Goal: Task Accomplishment & Management: Use online tool/utility

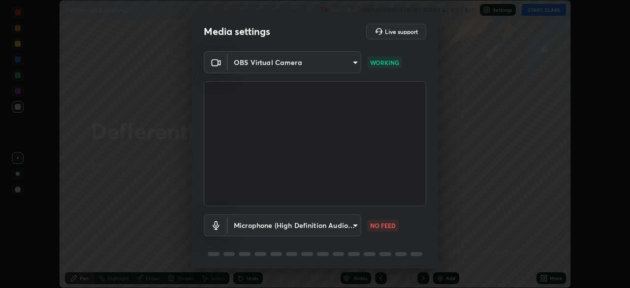
scroll to position [35, 0]
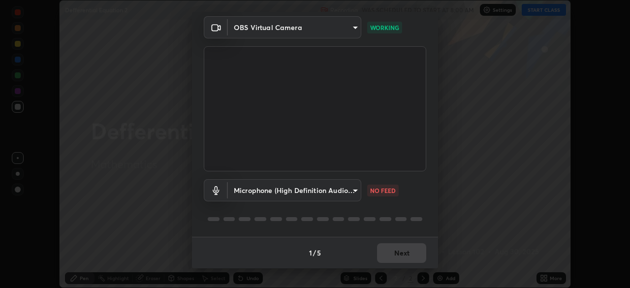
click at [358, 191] on body "Erase all Defferential Equation 2 Recording WAS SCHEDULED TO START AT 8:00 AM S…" at bounding box center [315, 144] width 630 height 288
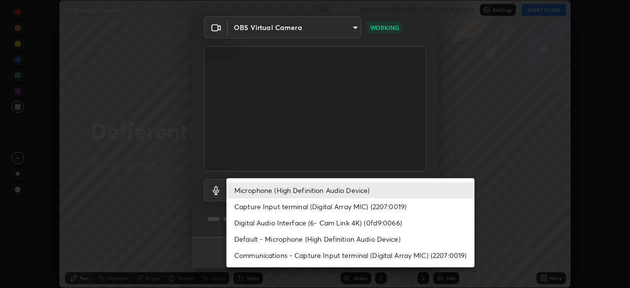
click at [336, 244] on li "Default - Microphone (High Definition Audio Device)" at bounding box center [351, 239] width 248 height 16
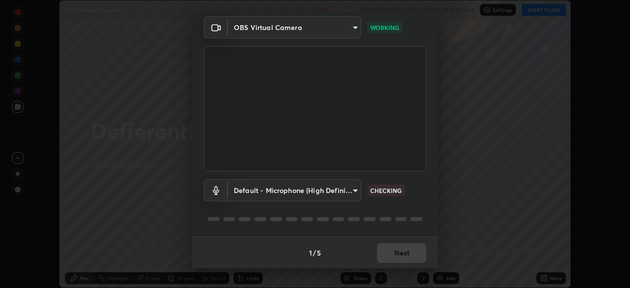
click at [356, 192] on body "Erase all Defferential Equation 2 Recording WAS SCHEDULED TO START AT 8:00 AM S…" at bounding box center [315, 144] width 630 height 288
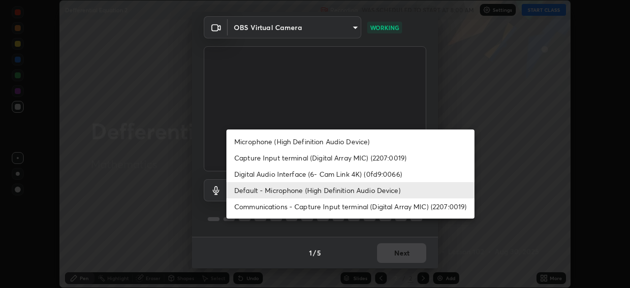
click at [346, 142] on li "Microphone (High Definition Audio Device)" at bounding box center [351, 141] width 248 height 16
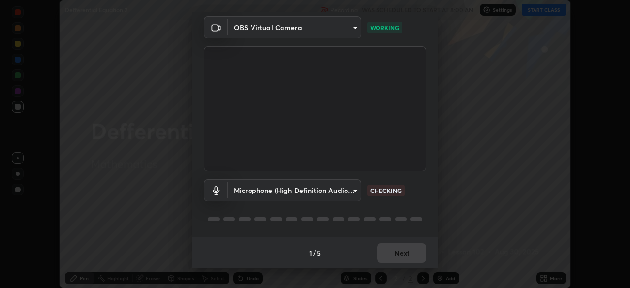
type input "542551534069d815422f2d39fde6cbae80a89d9e5025ba2982a8294de1300f8f"
click at [405, 252] on button "Next" at bounding box center [401, 253] width 49 height 20
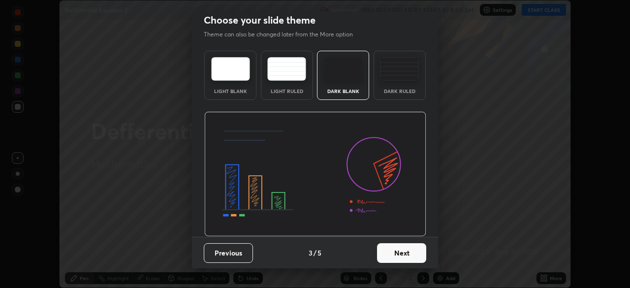
scroll to position [0, 0]
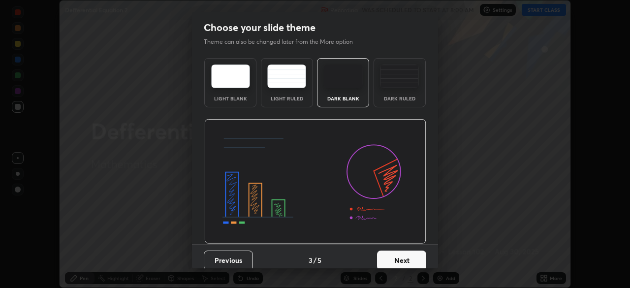
click at [404, 255] on button "Next" at bounding box center [401, 261] width 49 height 20
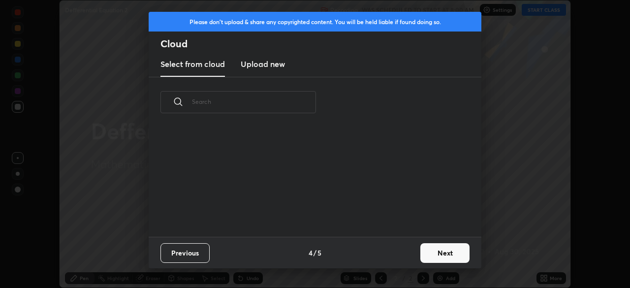
click at [403, 257] on div "Previous 4 / 5 Next" at bounding box center [315, 253] width 333 height 32
click at [437, 253] on button "Next" at bounding box center [445, 253] width 49 height 20
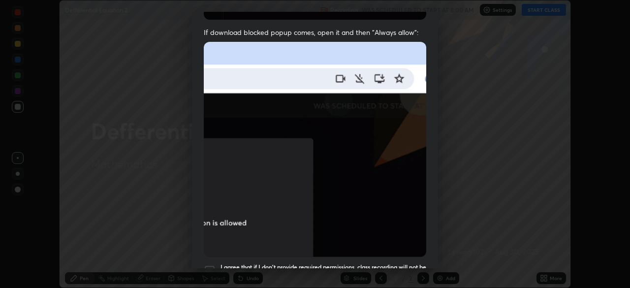
scroll to position [199, 0]
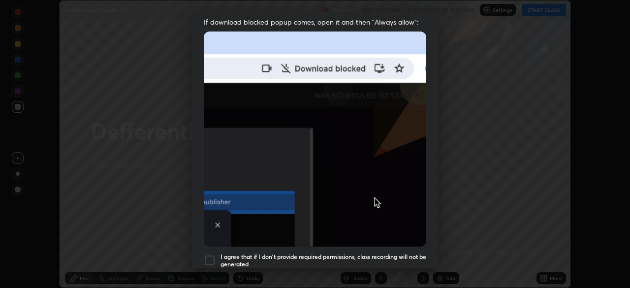
click at [216, 255] on div "I agree that if I don't provide required permissions, class recording will not …" at bounding box center [315, 261] width 223 height 12
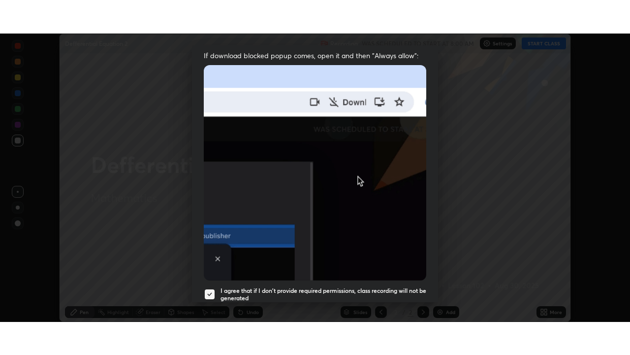
scroll to position [236, 0]
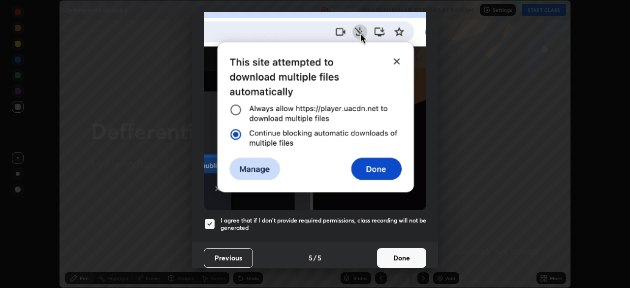
click at [403, 253] on button "Done" at bounding box center [401, 258] width 49 height 20
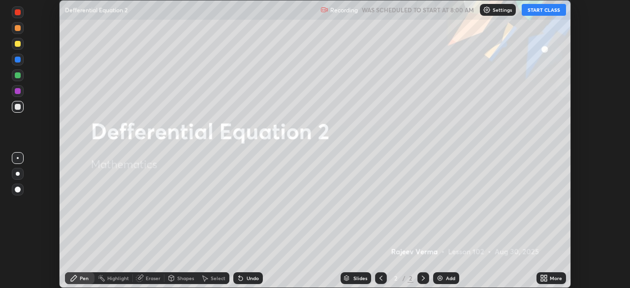
click at [547, 11] on button "START CLASS" at bounding box center [544, 10] width 44 height 12
click at [546, 280] on icon at bounding box center [546, 280] width 2 height 2
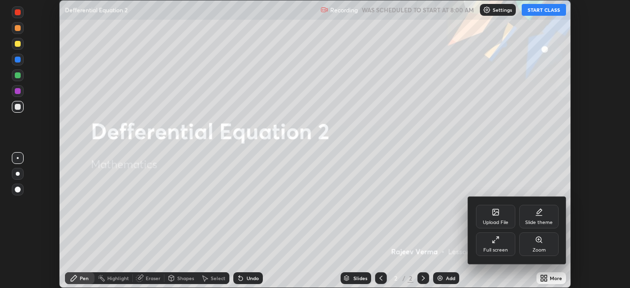
click at [497, 245] on div "Full screen" at bounding box center [495, 244] width 39 height 24
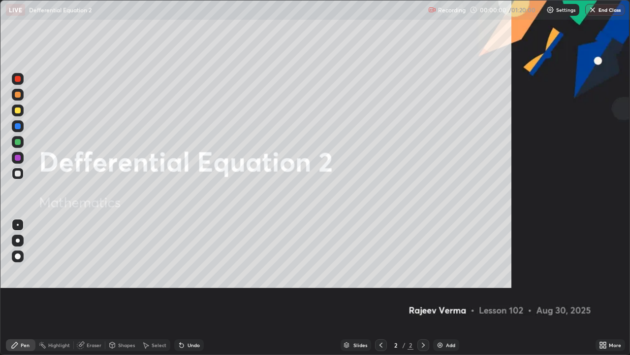
scroll to position [355, 630]
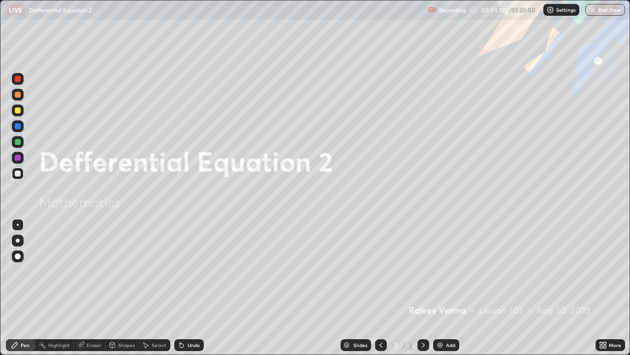
click at [439, 288] on img at bounding box center [440, 345] width 8 height 8
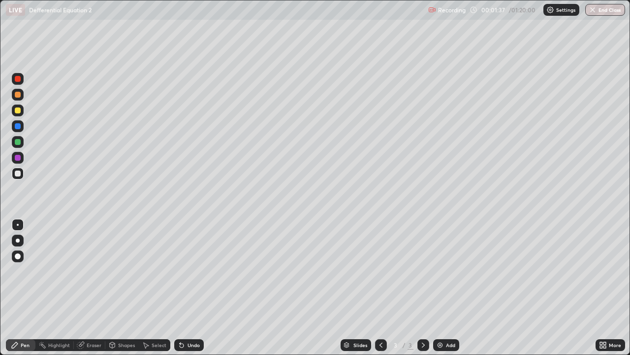
click at [440, 288] on img at bounding box center [440, 345] width 8 height 8
click at [439, 288] on img at bounding box center [440, 345] width 8 height 8
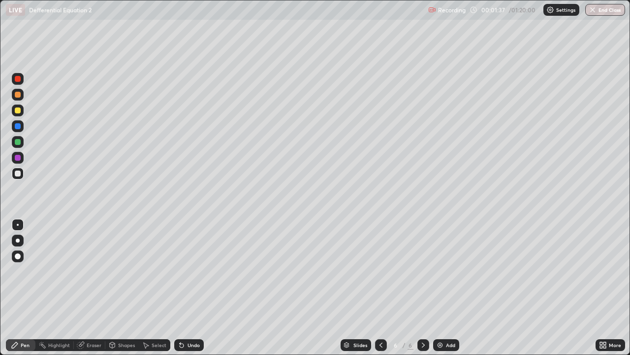
click at [439, 288] on img at bounding box center [440, 345] width 8 height 8
click at [438, 288] on img at bounding box center [440, 345] width 8 height 8
click at [380, 288] on icon at bounding box center [381, 345] width 8 height 8
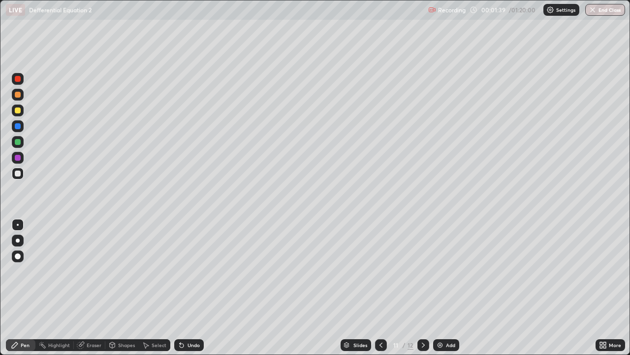
click at [380, 288] on icon at bounding box center [381, 345] width 8 height 8
click at [382, 288] on icon at bounding box center [381, 345] width 8 height 8
click at [381, 288] on icon at bounding box center [381, 345] width 8 height 8
click at [380, 288] on icon at bounding box center [381, 345] width 8 height 8
click at [381, 288] on icon at bounding box center [381, 345] width 8 height 8
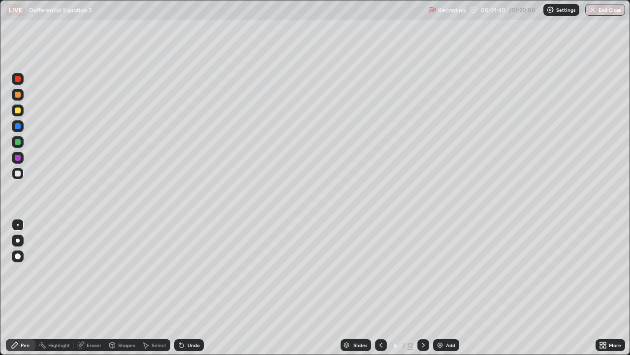
click at [380, 288] on icon at bounding box center [381, 345] width 8 height 8
click at [381, 288] on icon at bounding box center [381, 345] width 8 height 8
click at [380, 288] on icon at bounding box center [381, 345] width 8 height 8
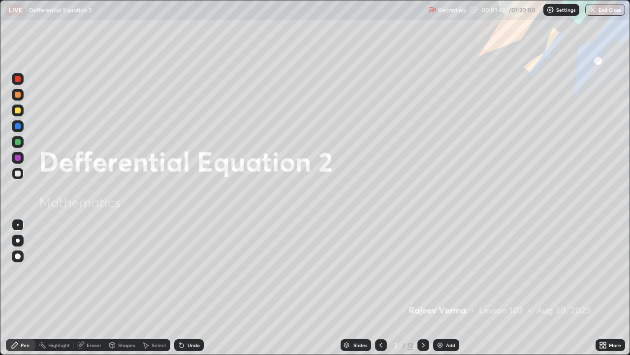
click at [422, 288] on icon at bounding box center [424, 345] width 8 height 8
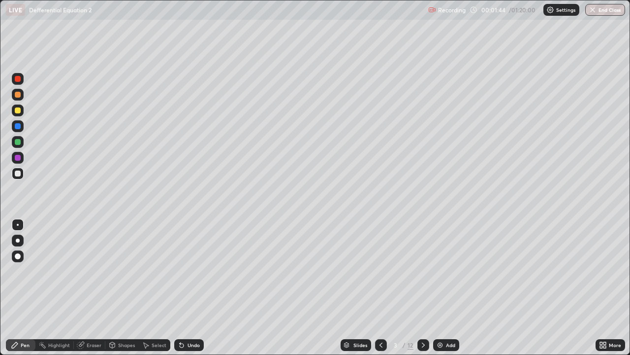
click at [19, 112] on div at bounding box center [18, 110] width 6 height 6
click at [17, 139] on div at bounding box center [18, 142] width 6 height 6
click at [91, 288] on div "Eraser" at bounding box center [94, 344] width 15 height 5
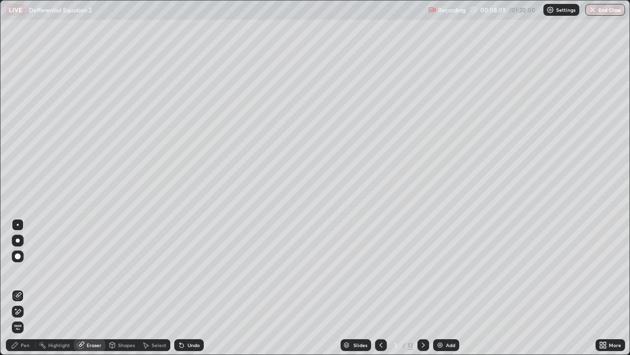
click at [26, 288] on div "Pen" at bounding box center [25, 344] width 9 height 5
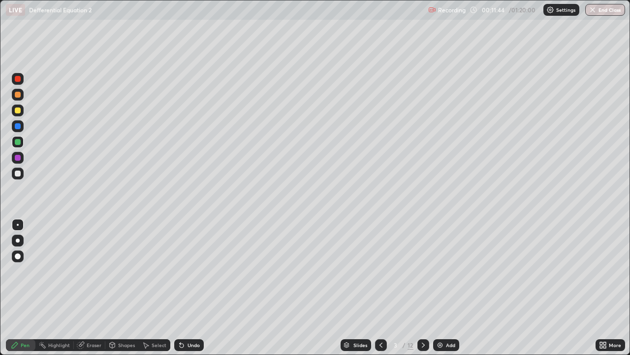
click at [426, 288] on icon at bounding box center [424, 345] width 8 height 8
click at [22, 173] on div at bounding box center [18, 173] width 12 height 12
click at [18, 112] on div at bounding box center [18, 110] width 6 height 6
click at [18, 110] on div at bounding box center [18, 110] width 6 height 6
click at [99, 288] on div "Eraser" at bounding box center [90, 345] width 32 height 12
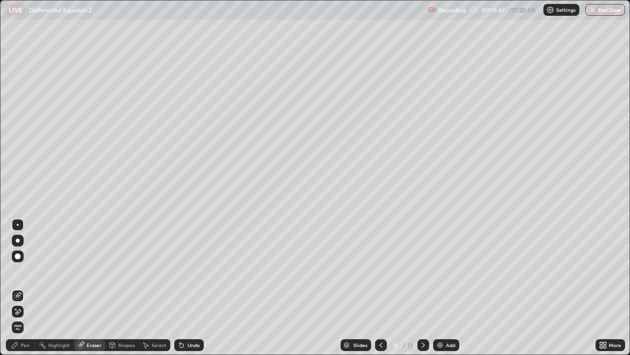
click at [19, 288] on icon at bounding box center [18, 311] width 8 height 8
click at [19, 288] on icon at bounding box center [18, 296] width 8 height 8
click at [25, 288] on div "Pen" at bounding box center [25, 344] width 9 height 5
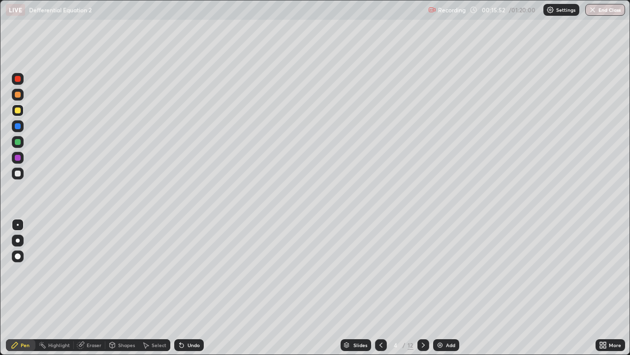
click at [97, 288] on div "Eraser" at bounding box center [94, 344] width 15 height 5
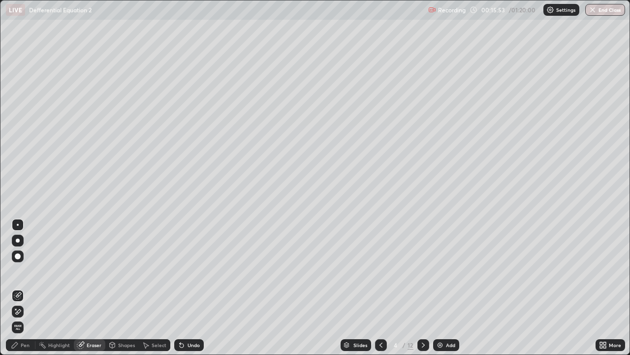
click at [21, 288] on div at bounding box center [18, 311] width 12 height 12
click at [24, 288] on div "Pen" at bounding box center [25, 344] width 9 height 5
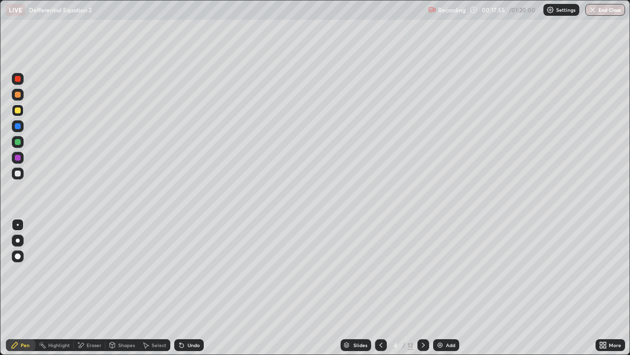
click at [85, 288] on div "Eraser" at bounding box center [90, 345] width 32 height 12
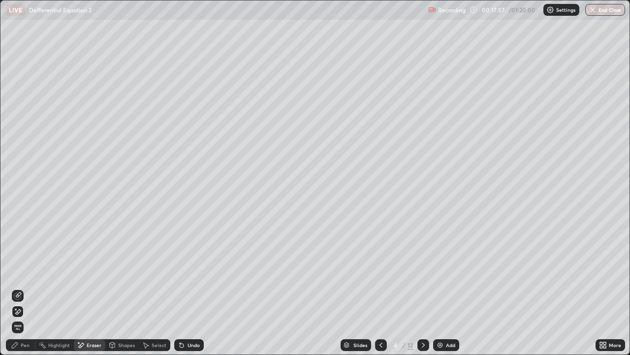
click at [17, 288] on icon at bounding box center [15, 345] width 8 height 8
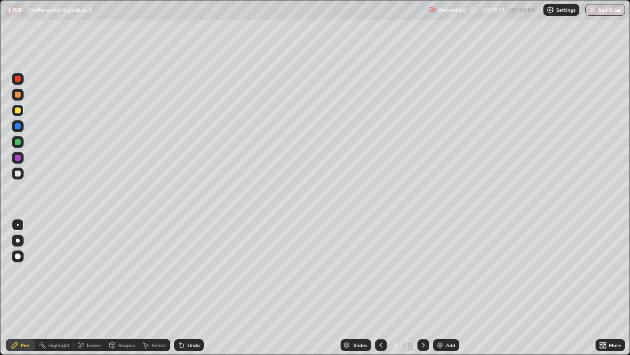
click at [90, 288] on div "Eraser" at bounding box center [90, 345] width 32 height 12
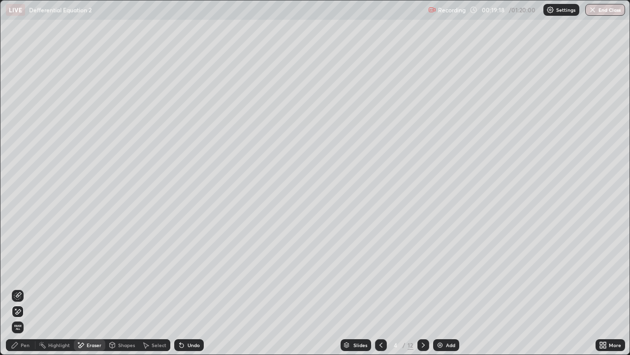
click at [16, 288] on icon at bounding box center [15, 308] width 1 height 1
click at [28, 288] on div "Pen" at bounding box center [25, 344] width 9 height 5
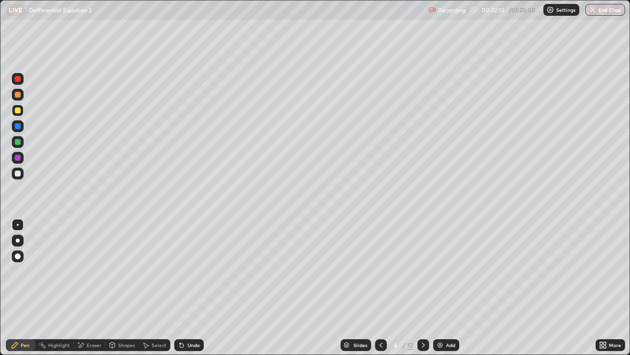
click at [422, 288] on icon at bounding box center [424, 345] width 8 height 8
click at [20, 94] on div at bounding box center [18, 95] width 6 height 6
click at [194, 288] on div "Undo" at bounding box center [189, 345] width 30 height 12
click at [196, 288] on div "Undo" at bounding box center [189, 345] width 30 height 12
click at [94, 288] on div "Eraser" at bounding box center [94, 344] width 15 height 5
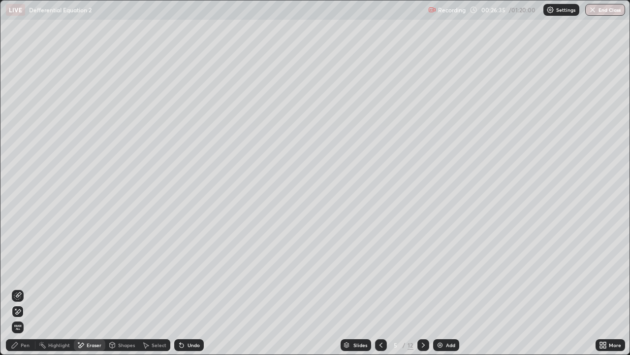
click at [30, 288] on div "Pen" at bounding box center [21, 345] width 30 height 12
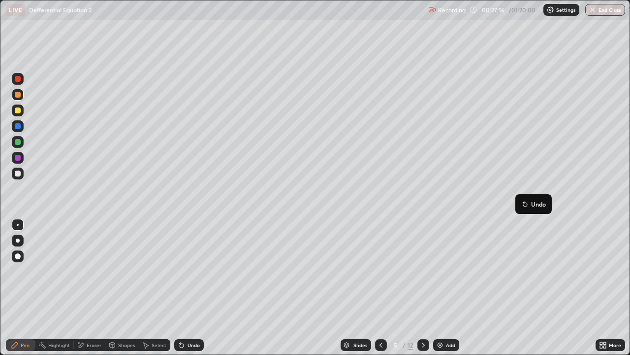
click at [525, 204] on icon at bounding box center [525, 204] width 4 height 4
click at [427, 288] on div at bounding box center [424, 345] width 12 height 12
click at [19, 113] on div at bounding box center [18, 110] width 6 height 6
click at [187, 288] on div "Undo" at bounding box center [189, 345] width 30 height 12
click at [196, 288] on div "Undo" at bounding box center [189, 345] width 30 height 12
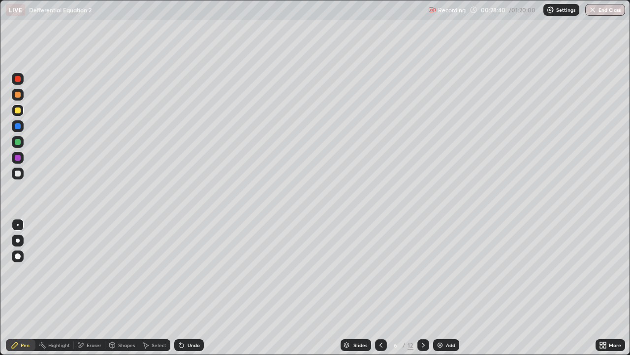
click at [193, 288] on div "Undo" at bounding box center [189, 345] width 30 height 12
click at [18, 96] on div at bounding box center [18, 95] width 6 height 6
click at [195, 288] on div "Undo" at bounding box center [194, 344] width 12 height 5
click at [194, 288] on div "Undo" at bounding box center [189, 345] width 30 height 12
click at [195, 288] on div "Undo" at bounding box center [194, 344] width 12 height 5
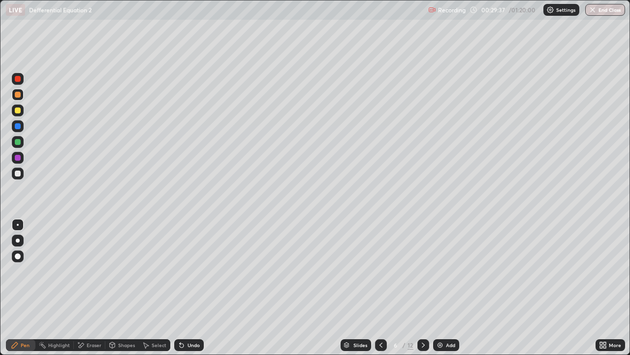
click at [195, 288] on div "Undo" at bounding box center [194, 344] width 12 height 5
click at [198, 288] on div "Undo" at bounding box center [189, 345] width 30 height 12
click at [87, 288] on div "Eraser" at bounding box center [94, 344] width 15 height 5
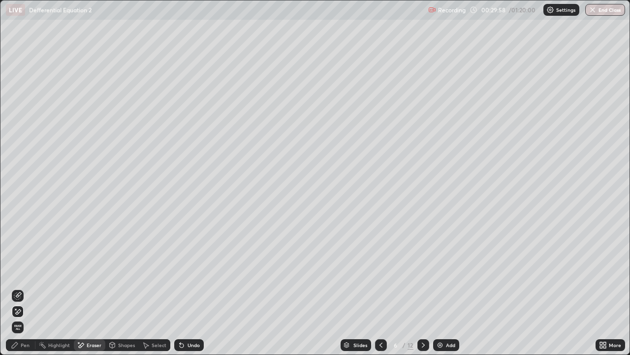
click at [27, 288] on div "Pen" at bounding box center [25, 344] width 9 height 5
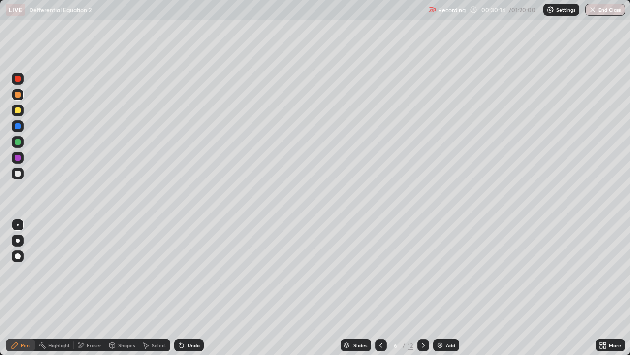
click at [19, 143] on div at bounding box center [18, 142] width 6 height 6
click at [18, 97] on div at bounding box center [18, 95] width 6 height 6
click at [192, 288] on div "Undo" at bounding box center [194, 344] width 12 height 5
click at [18, 142] on div at bounding box center [18, 142] width 6 height 6
click at [380, 288] on icon at bounding box center [381, 345] width 8 height 8
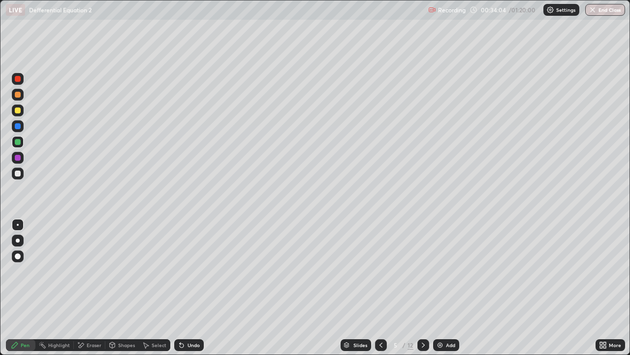
click at [382, 288] on icon at bounding box center [381, 345] width 8 height 8
click at [423, 288] on icon at bounding box center [424, 345] width 8 height 8
click at [426, 288] on div at bounding box center [424, 345] width 12 height 12
click at [424, 288] on icon at bounding box center [424, 345] width 8 height 8
click at [19, 111] on div at bounding box center [18, 110] width 6 height 6
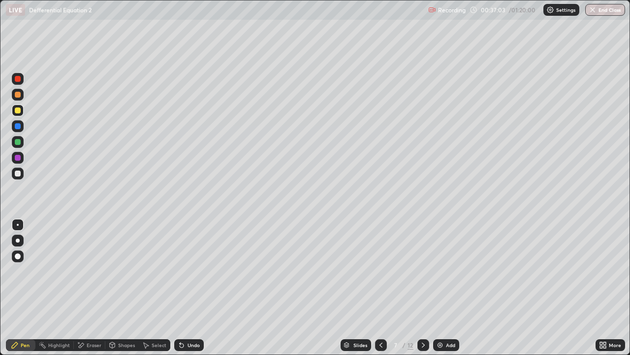
click at [19, 144] on div at bounding box center [18, 142] width 6 height 6
click at [17, 111] on div at bounding box center [18, 110] width 6 height 6
click at [380, 288] on icon at bounding box center [381, 345] width 8 height 8
click at [423, 288] on icon at bounding box center [424, 345] width 8 height 8
click at [197, 288] on div "Undo" at bounding box center [189, 345] width 30 height 12
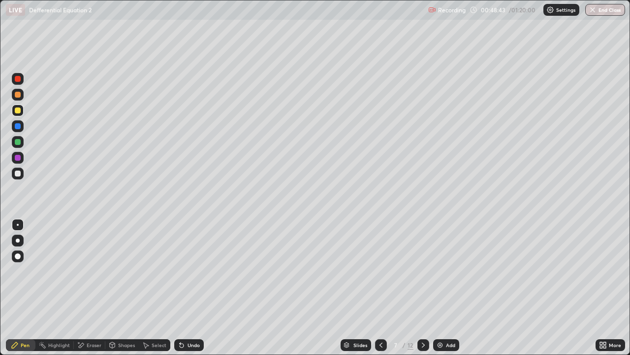
click at [426, 288] on icon at bounding box center [424, 345] width 8 height 8
click at [20, 109] on div at bounding box center [18, 110] width 6 height 6
click at [18, 96] on div at bounding box center [18, 95] width 6 height 6
click at [19, 111] on div at bounding box center [18, 110] width 6 height 6
click at [87, 288] on div "Eraser" at bounding box center [94, 344] width 15 height 5
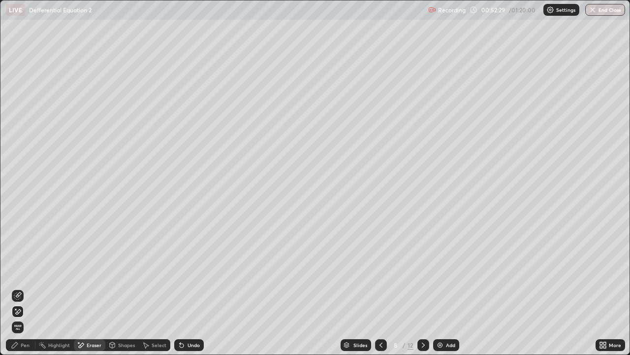
click at [23, 288] on div "Pen" at bounding box center [25, 344] width 9 height 5
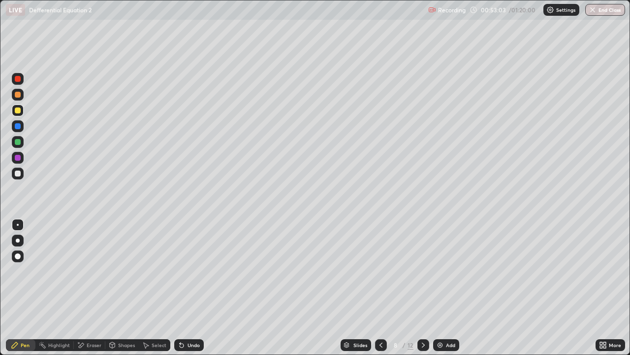
click at [182, 288] on icon at bounding box center [182, 345] width 4 height 4
click at [91, 288] on div "Eraser" at bounding box center [94, 344] width 15 height 5
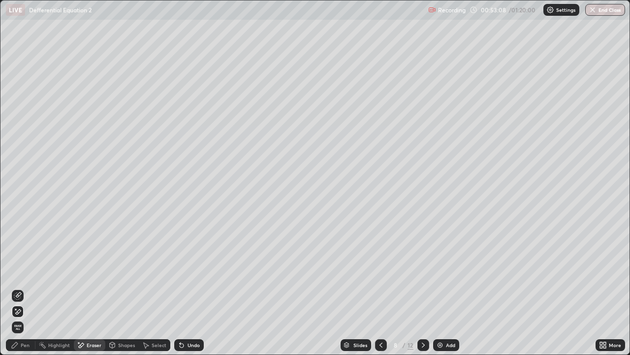
click at [26, 288] on div "Pen" at bounding box center [25, 344] width 9 height 5
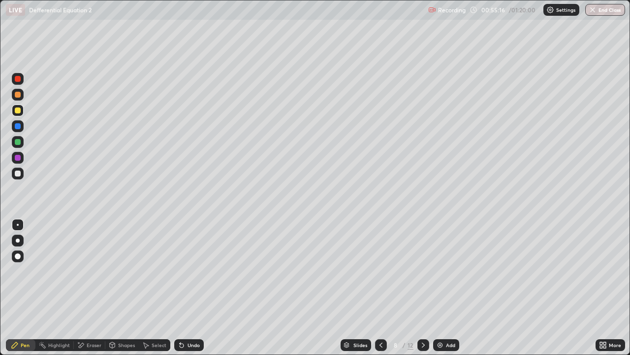
click at [424, 288] on icon at bounding box center [423, 344] width 3 height 5
click at [18, 96] on div at bounding box center [18, 95] width 6 height 6
click at [20, 142] on div at bounding box center [18, 142] width 6 height 6
click at [189, 288] on div "Undo" at bounding box center [189, 345] width 30 height 12
click at [191, 288] on div "Undo" at bounding box center [189, 345] width 30 height 12
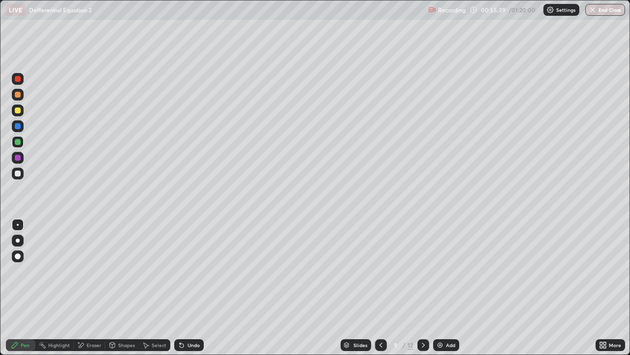
click at [192, 288] on div "Undo" at bounding box center [194, 344] width 12 height 5
click at [20, 172] on div at bounding box center [18, 173] width 6 height 6
click at [19, 109] on div at bounding box center [18, 110] width 6 height 6
click at [15, 175] on div at bounding box center [18, 173] width 6 height 6
click at [188, 288] on div "Undo" at bounding box center [189, 345] width 30 height 12
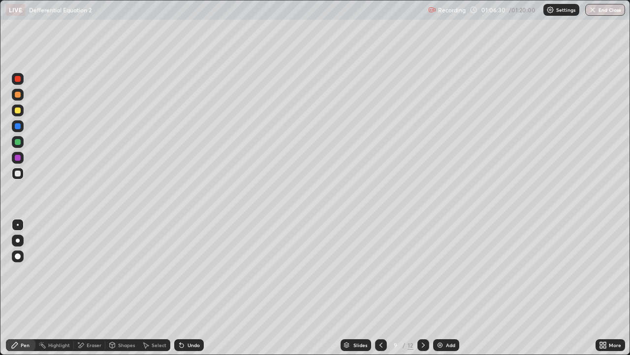
click at [423, 288] on icon at bounding box center [424, 345] width 8 height 8
click at [19, 111] on div at bounding box center [18, 110] width 6 height 6
click at [100, 288] on div "Eraser" at bounding box center [90, 345] width 32 height 12
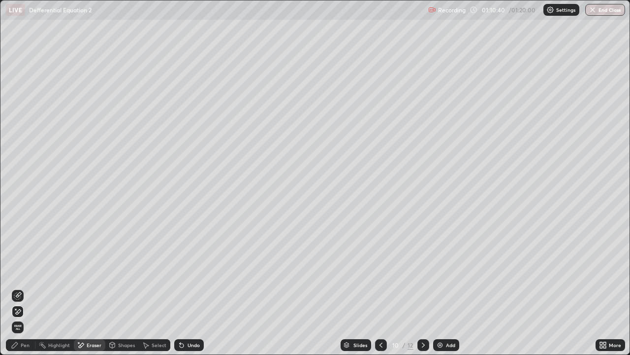
click at [29, 288] on div "Pen" at bounding box center [25, 344] width 9 height 5
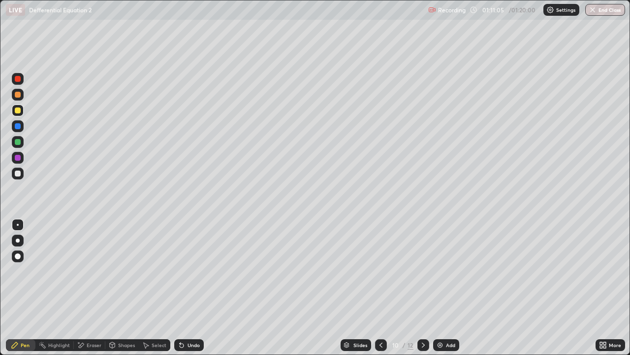
click at [17, 173] on div at bounding box center [18, 173] width 6 height 6
click at [23, 113] on div at bounding box center [18, 110] width 12 height 12
click at [380, 288] on icon at bounding box center [381, 345] width 8 height 8
click at [422, 288] on icon at bounding box center [423, 344] width 3 height 5
click at [424, 288] on icon at bounding box center [424, 345] width 8 height 8
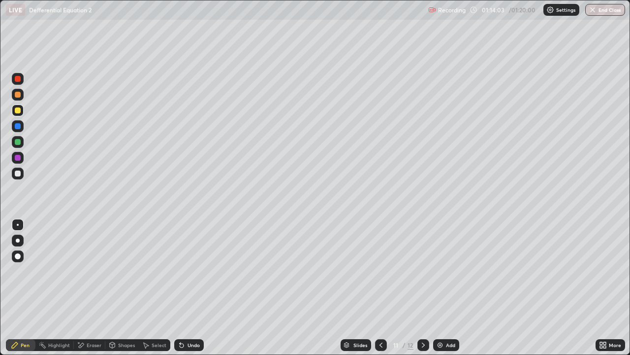
click at [20, 110] on div at bounding box center [18, 110] width 6 height 6
click at [19, 142] on div at bounding box center [18, 142] width 6 height 6
click at [19, 112] on div at bounding box center [18, 110] width 6 height 6
click at [89, 288] on div "Eraser" at bounding box center [94, 344] width 15 height 5
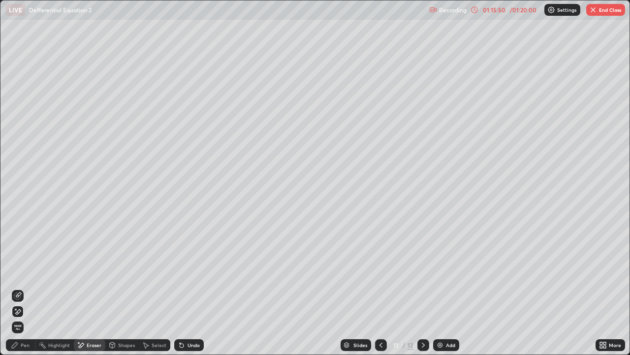
click at [24, 288] on div "Pen" at bounding box center [25, 344] width 9 height 5
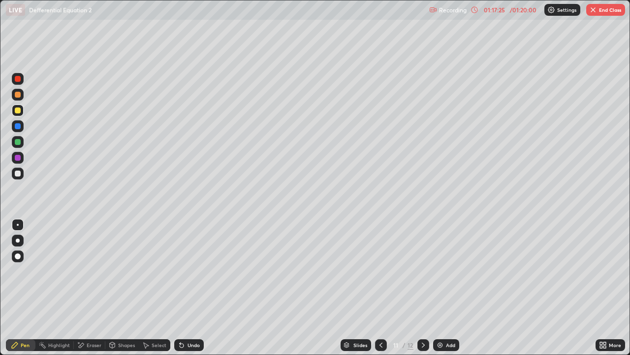
click at [611, 11] on button "End Class" at bounding box center [606, 10] width 39 height 12
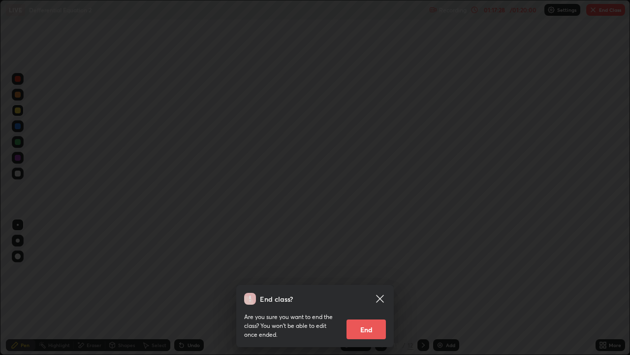
click at [378, 288] on button "End" at bounding box center [366, 329] width 39 height 20
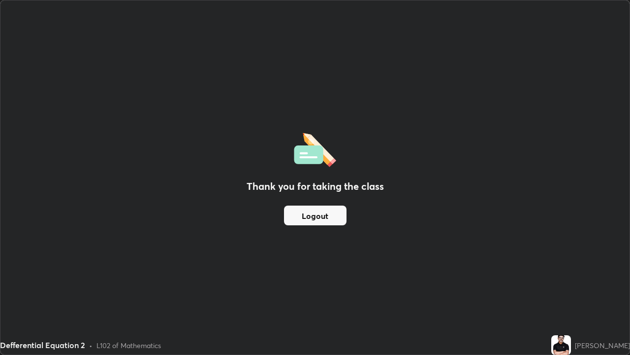
click at [328, 213] on button "Logout" at bounding box center [315, 215] width 63 height 20
